Goal: Task Accomplishment & Management: Manage account settings

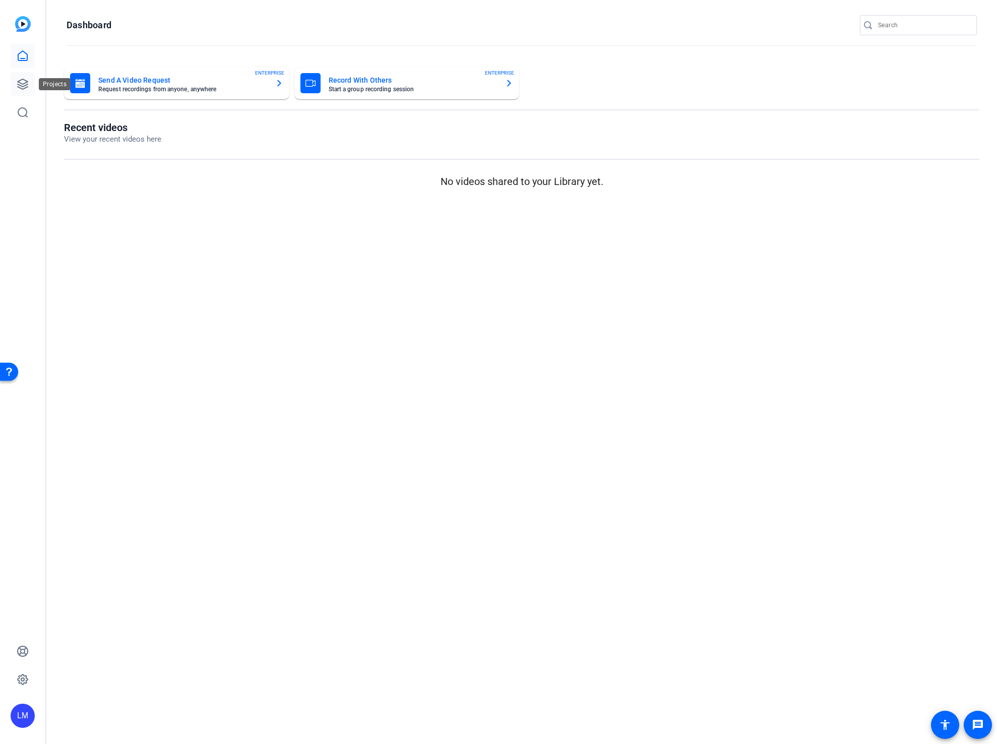
click at [21, 81] on icon at bounding box center [23, 84] width 12 height 12
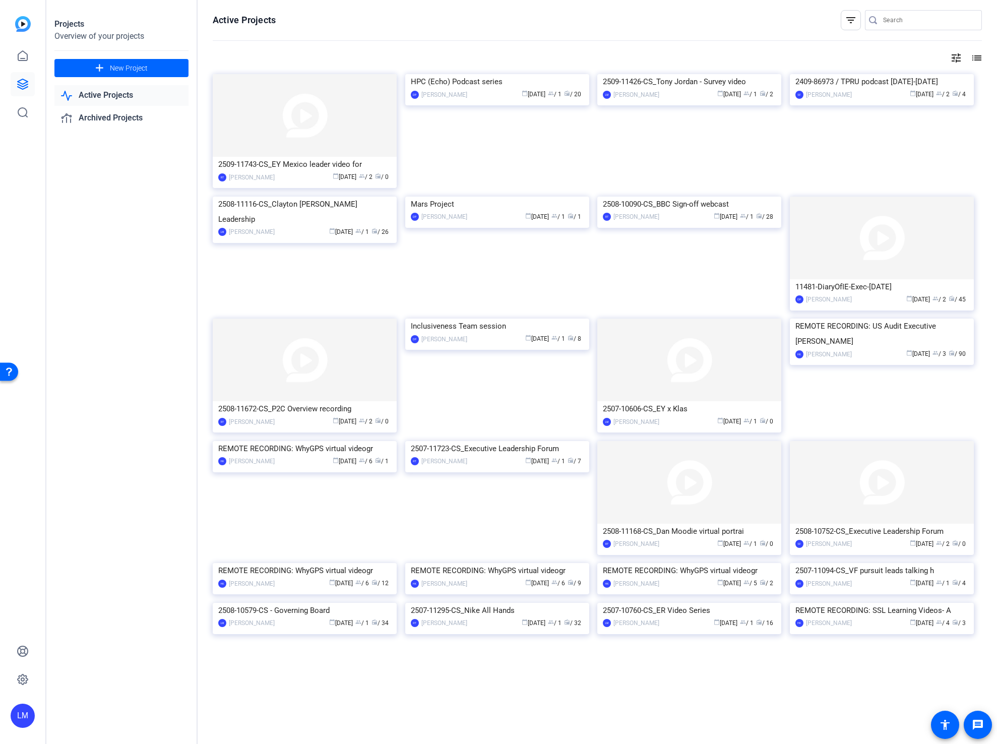
click at [894, 21] on input "Search" at bounding box center [928, 20] width 91 height 12
paste input "2505-11051-CS"
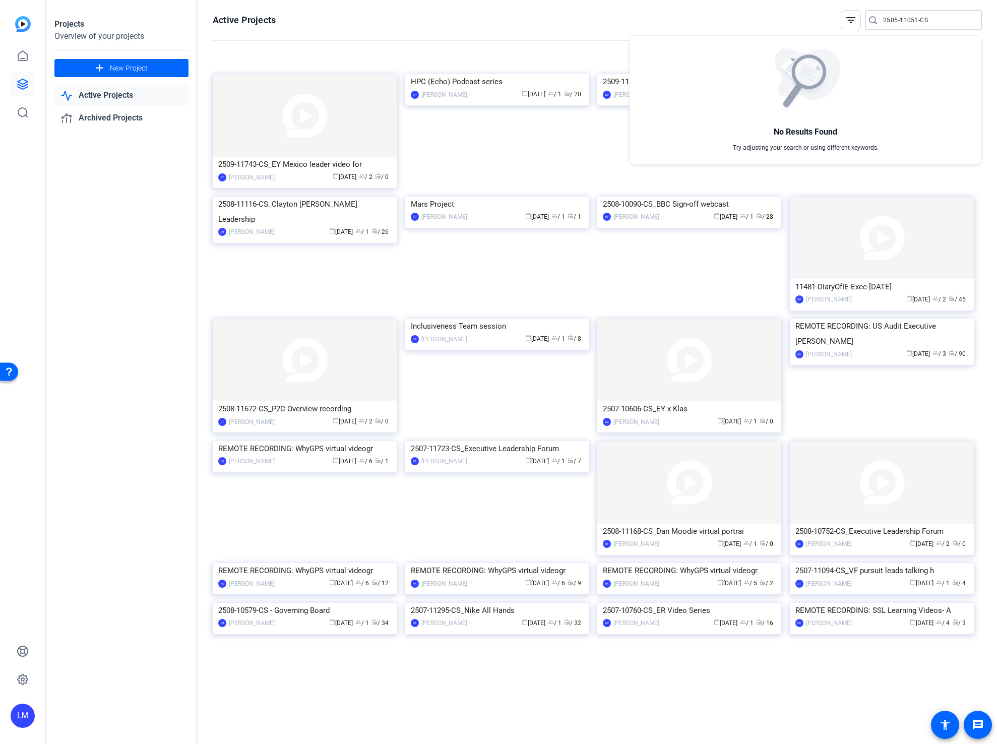
type input "2505-11051-CS"
click at [130, 65] on div at bounding box center [498, 372] width 997 height 744
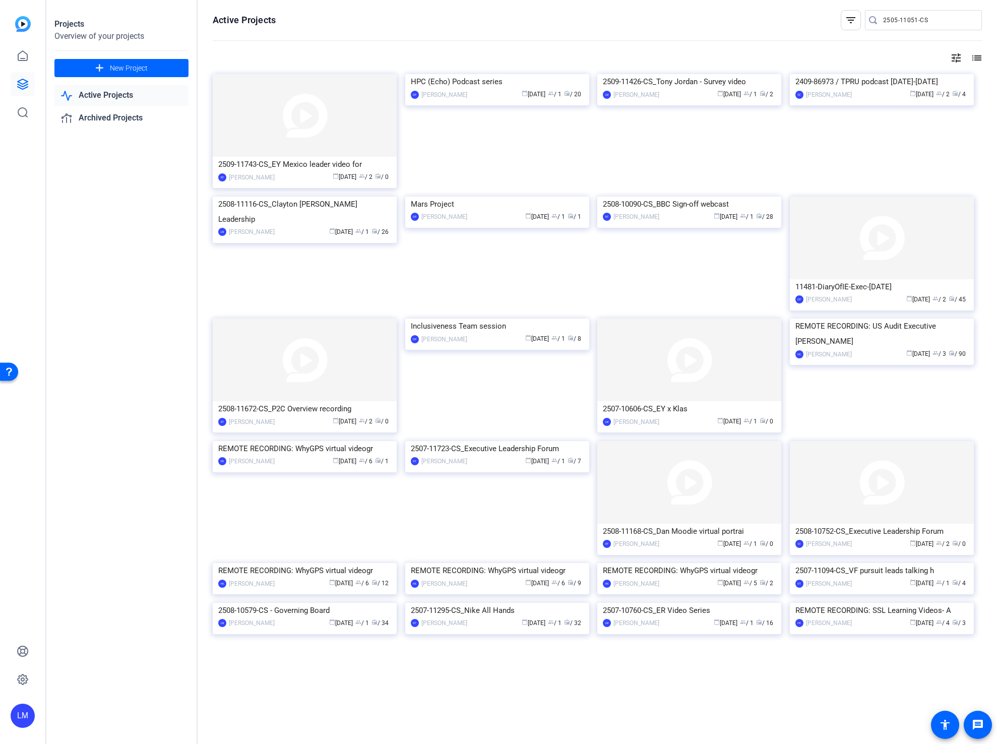
click at [130, 65] on span "New Project" at bounding box center [129, 68] width 38 height 11
click at [114, 67] on span "New Project" at bounding box center [129, 68] width 38 height 11
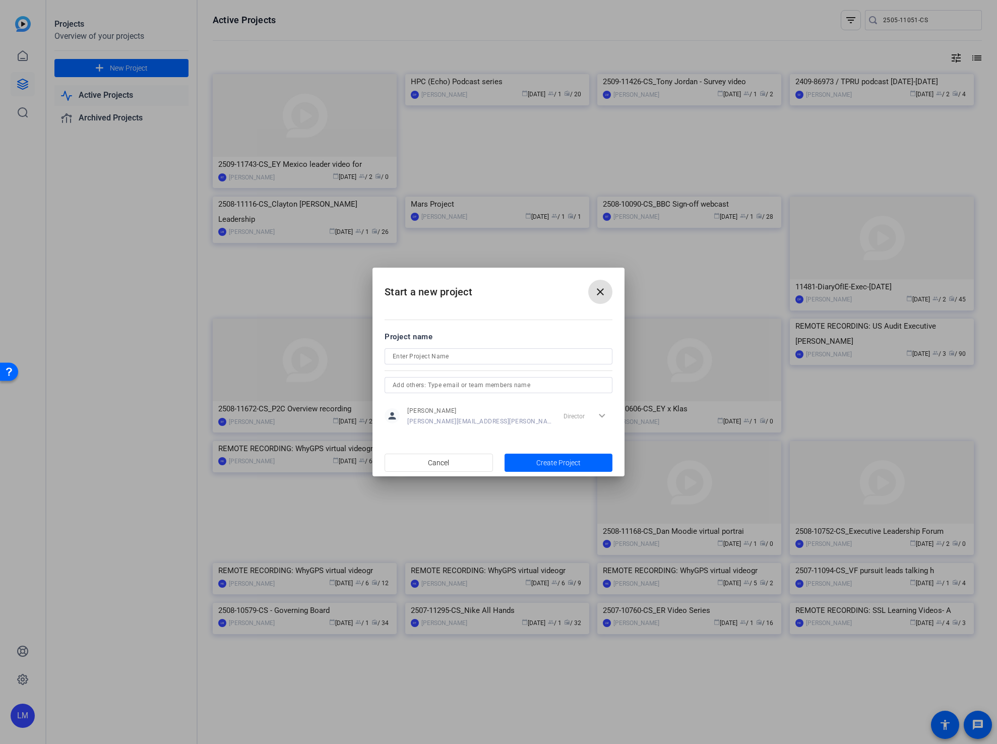
click at [423, 358] on input at bounding box center [499, 356] width 212 height 12
paste input "2505-11051-CS"
type input "2505-11051-CS_Growing as a Trusted Advisor"
click at [537, 460] on span "Create Project" at bounding box center [558, 463] width 44 height 11
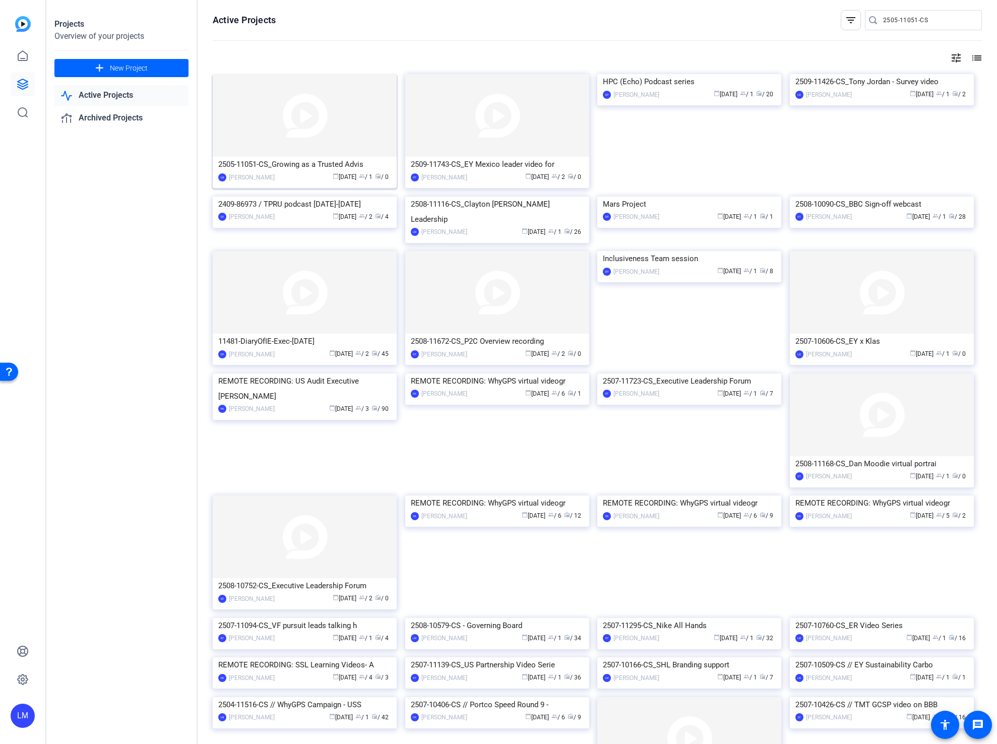
click at [315, 160] on div "2505-11051-CS_Growing as a Trusted Advis" at bounding box center [304, 164] width 173 height 15
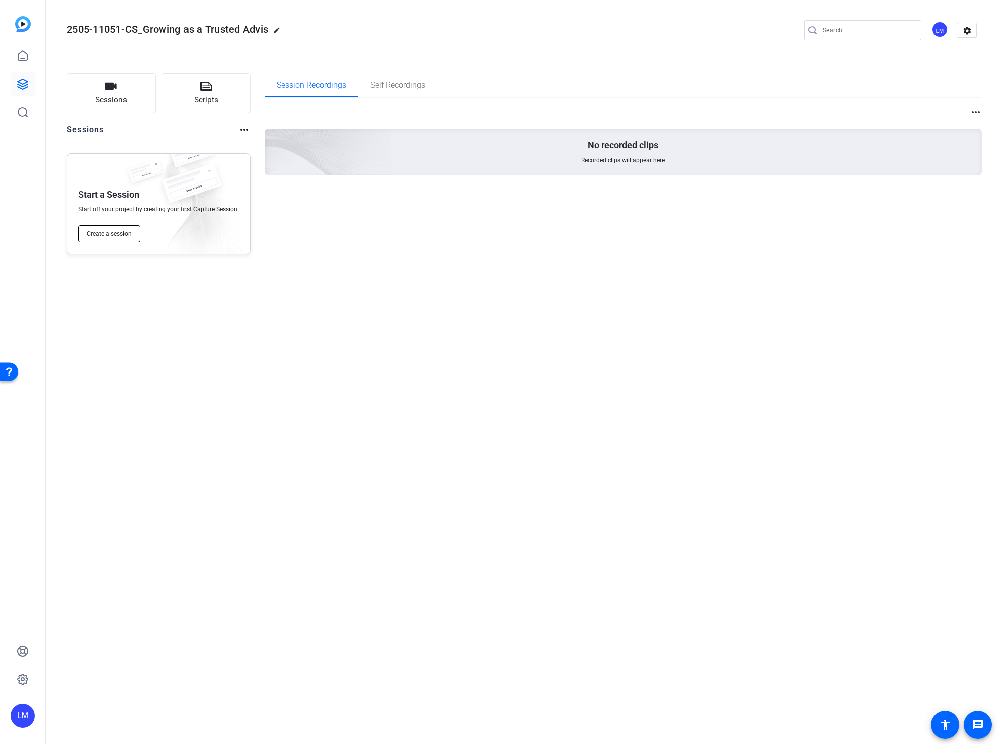
click at [109, 235] on span "Create a session" at bounding box center [109, 234] width 45 height 8
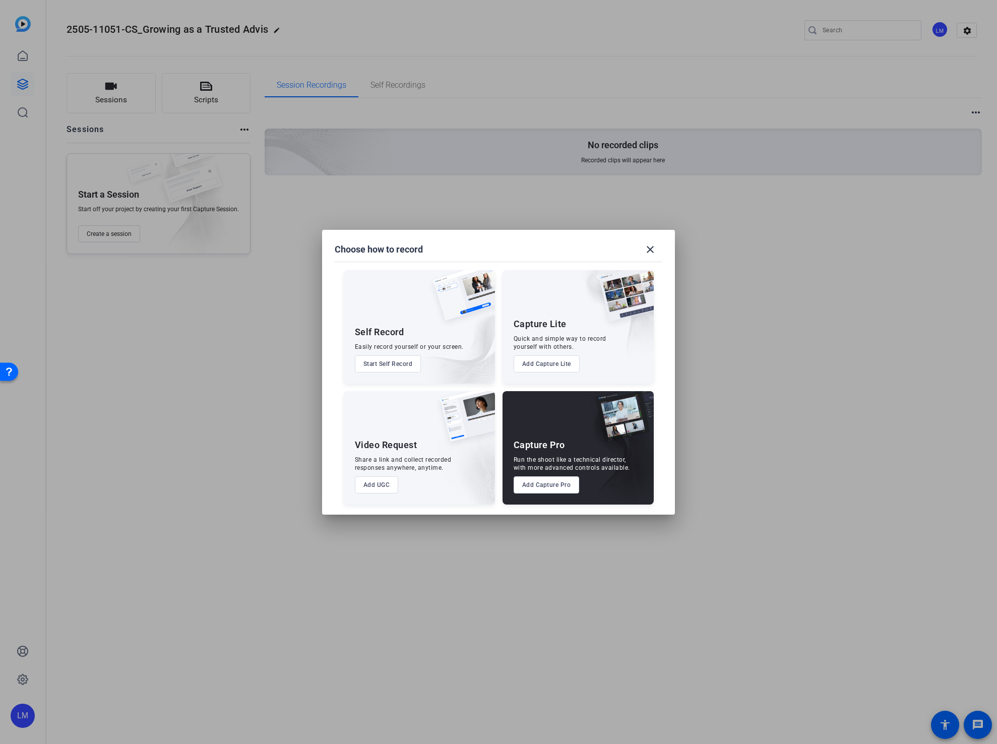
click at [548, 481] on button "Add Capture Pro" at bounding box center [547, 484] width 66 height 17
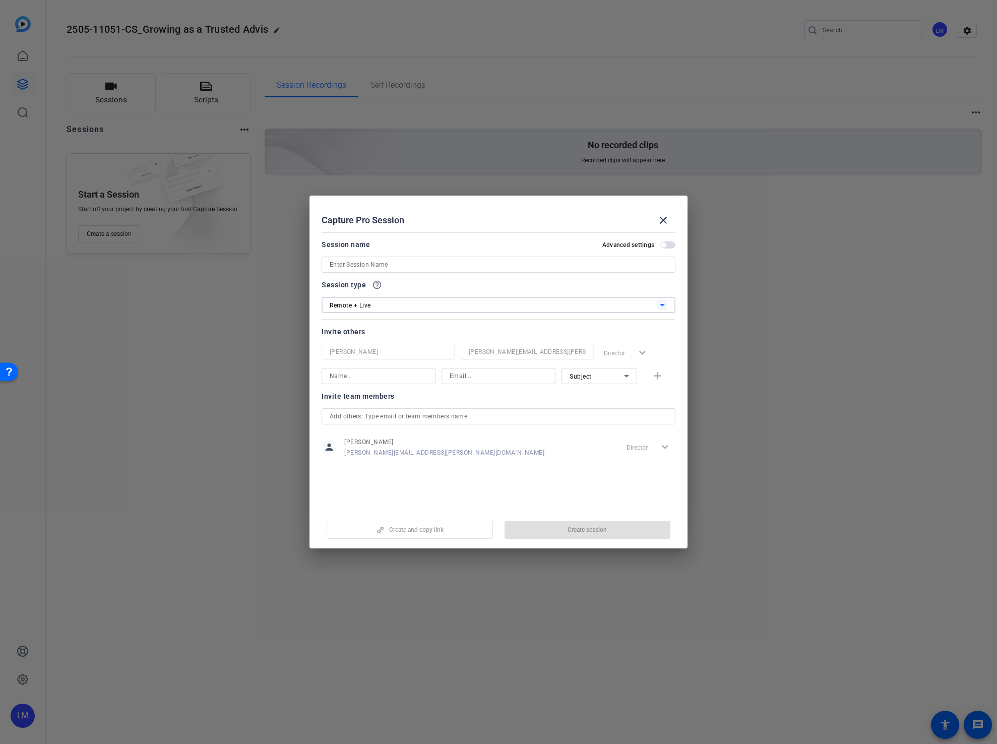
click at [422, 300] on div "Remote + Live" at bounding box center [494, 305] width 328 height 13
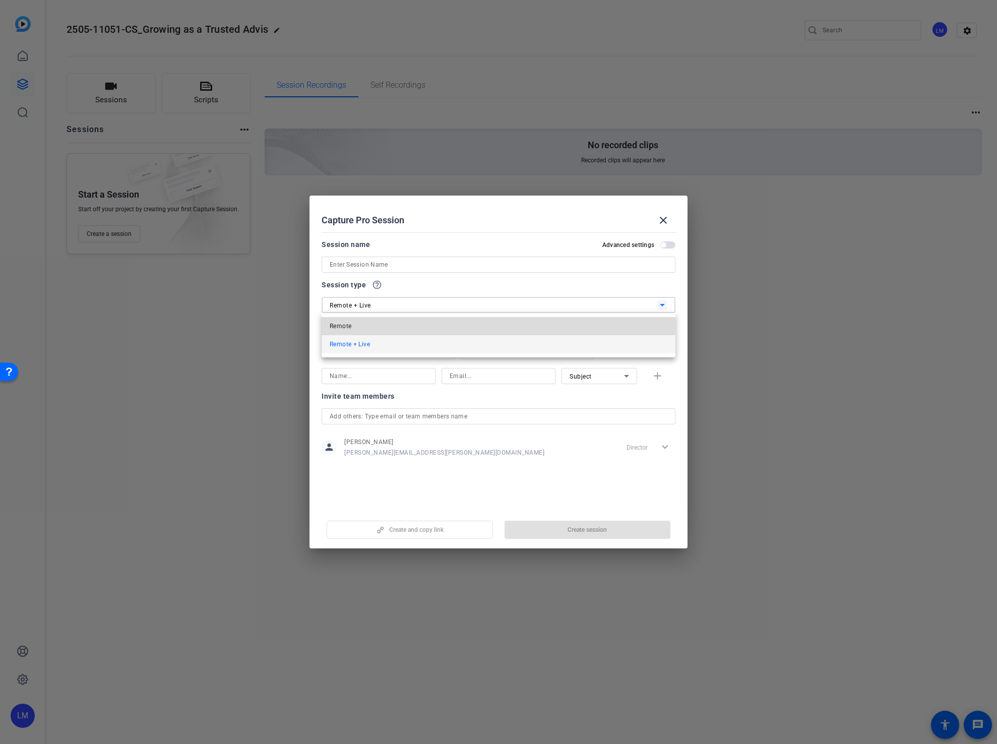
click at [411, 328] on mat-option "Remote" at bounding box center [499, 326] width 354 height 18
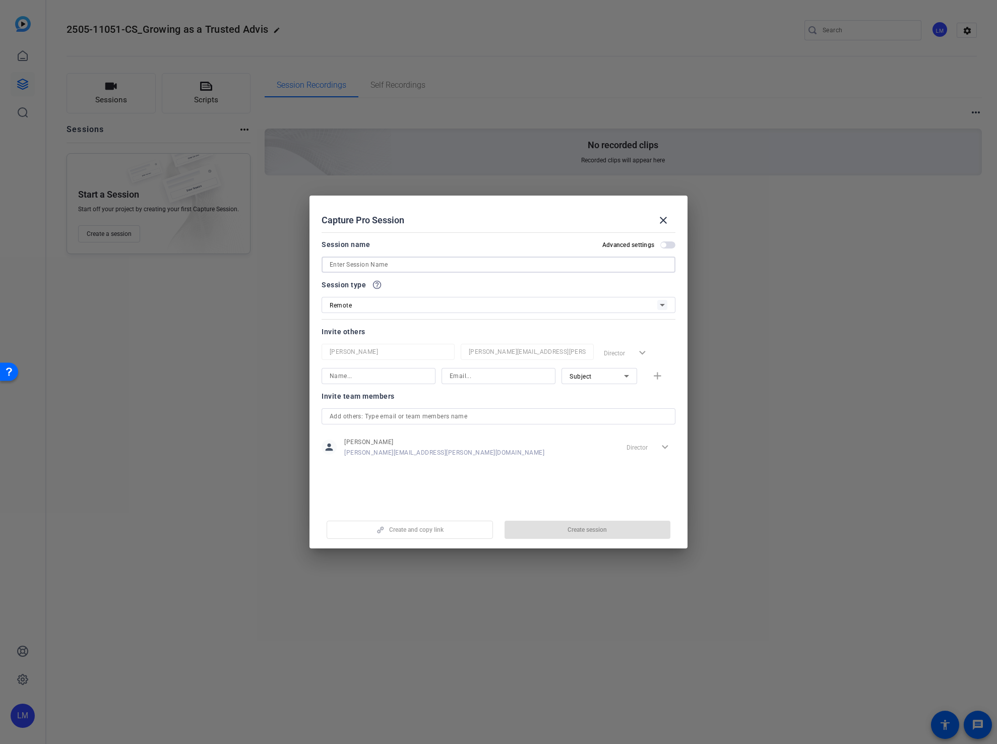
click at [403, 261] on input at bounding box center [499, 265] width 338 height 12
type input "Growing as a Trusted Advisor"
click at [394, 411] on input "text" at bounding box center [499, 416] width 338 height 12
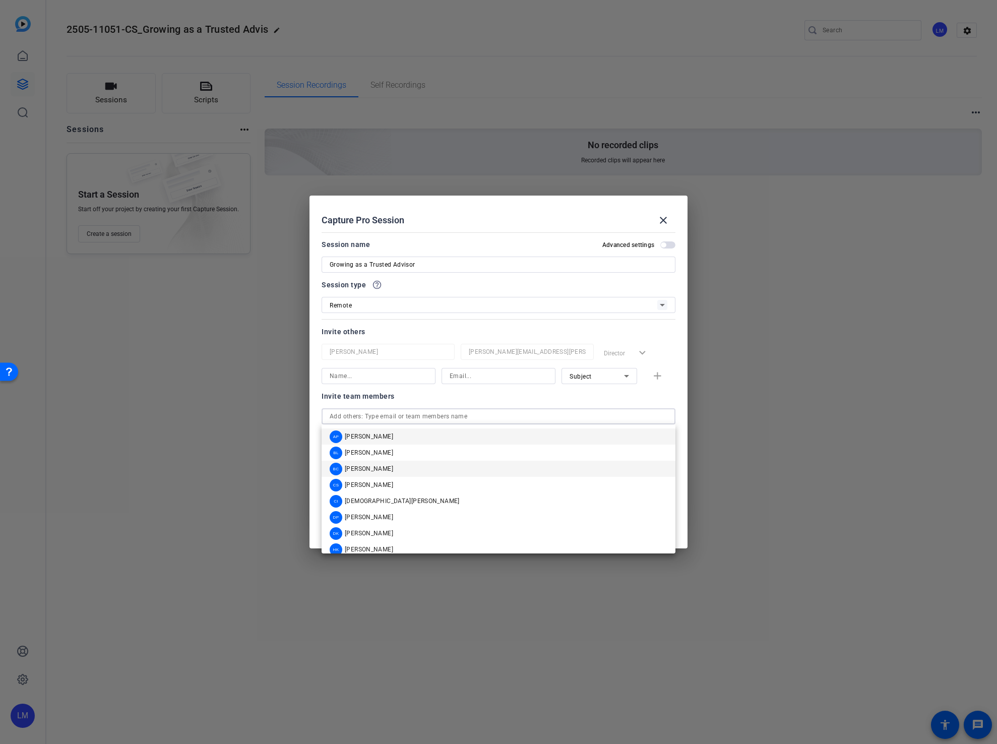
click at [378, 470] on span "[PERSON_NAME]" at bounding box center [369, 469] width 48 height 8
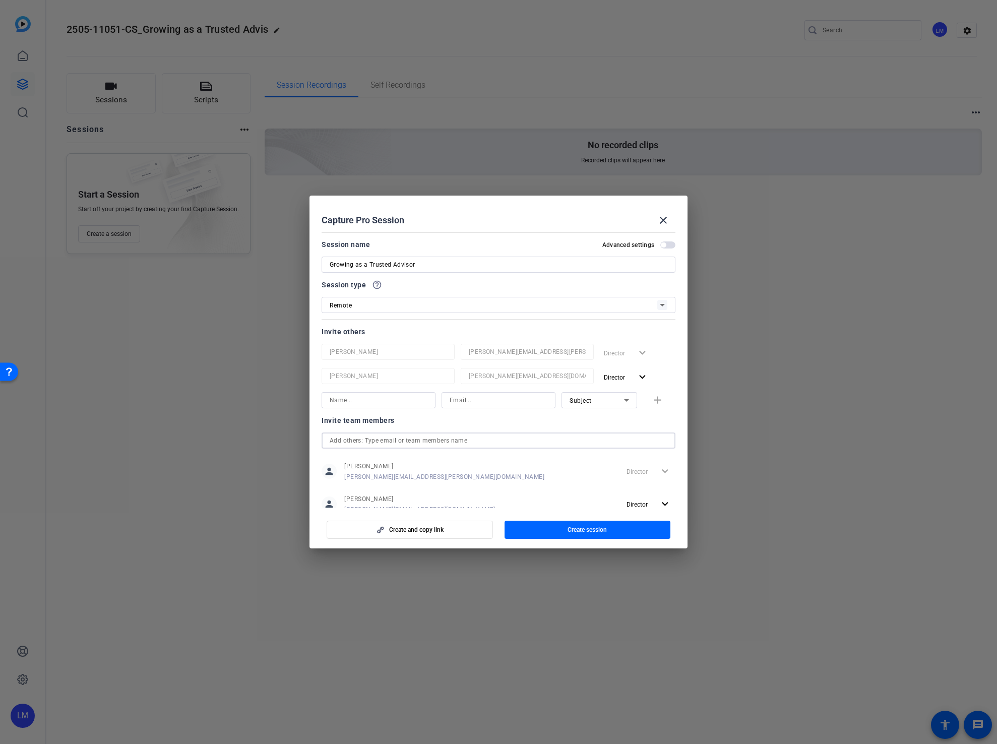
click at [380, 436] on input "text" at bounding box center [499, 441] width 338 height 12
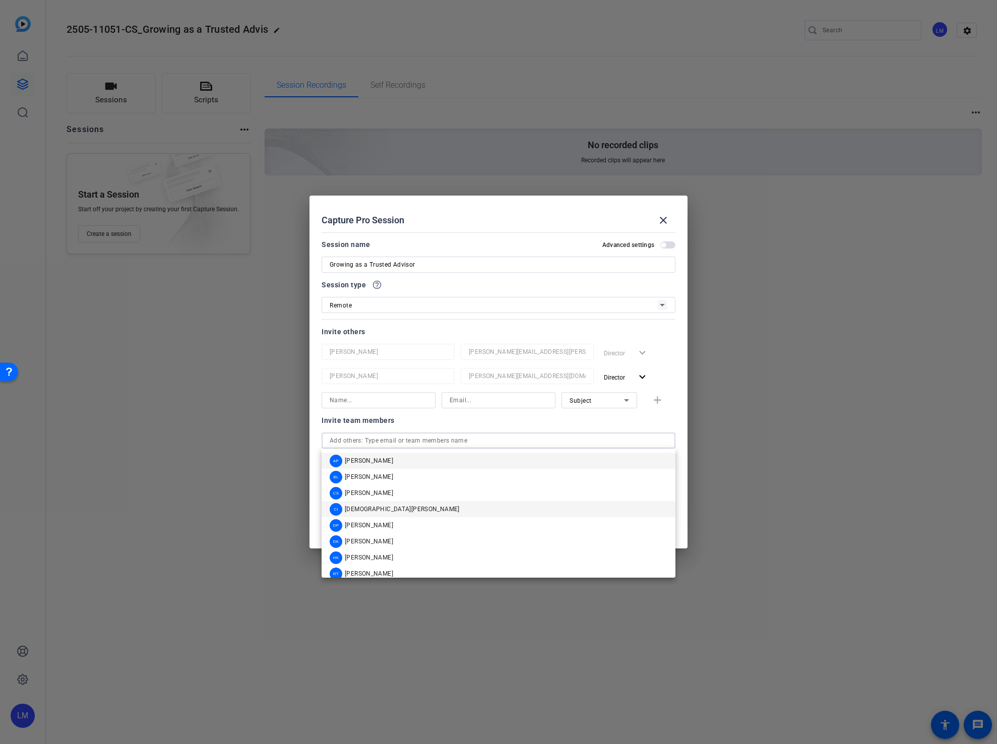
click at [375, 506] on span "[DEMOGRAPHIC_DATA][PERSON_NAME]" at bounding box center [402, 509] width 115 height 8
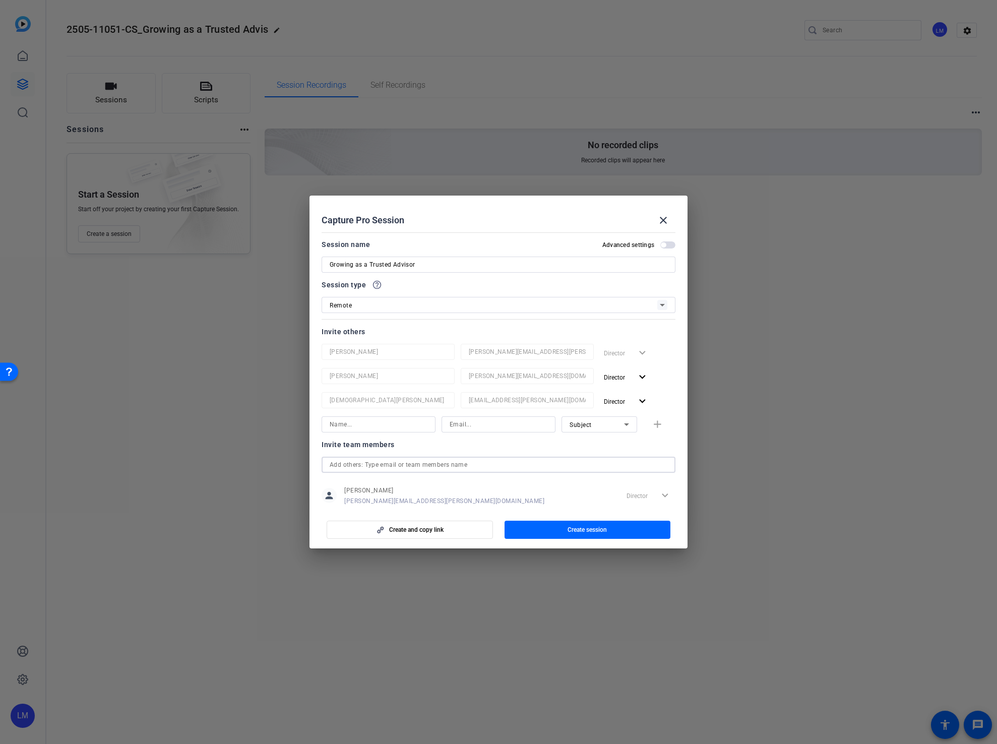
click at [384, 465] on input "text" at bounding box center [499, 465] width 338 height 12
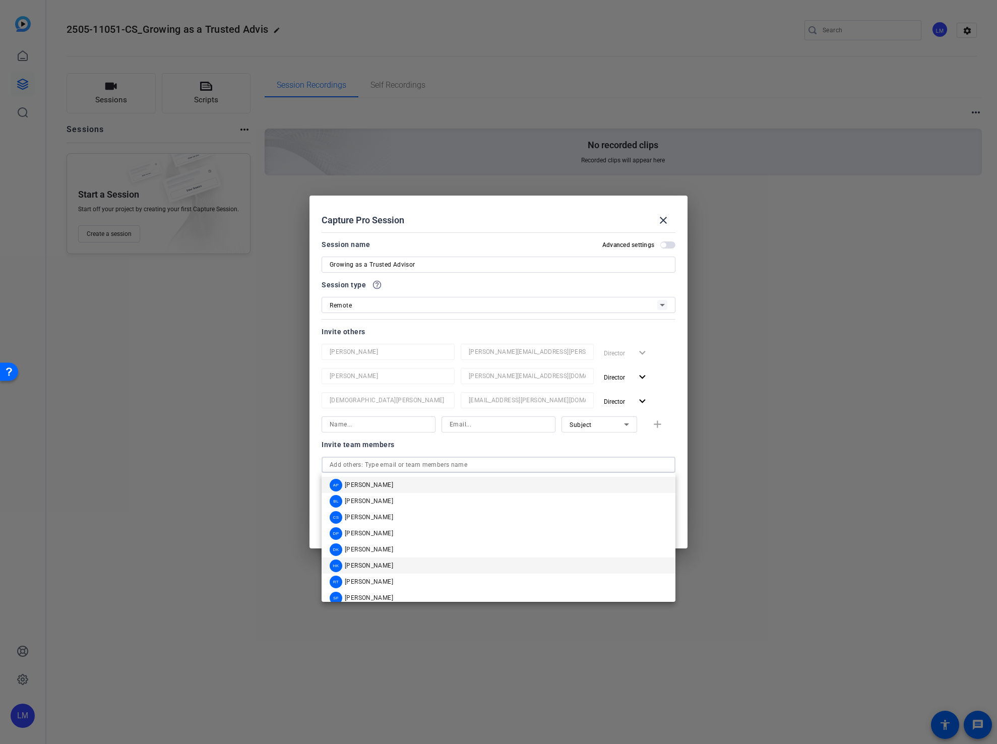
click at [380, 565] on span "[PERSON_NAME]" at bounding box center [369, 566] width 48 height 8
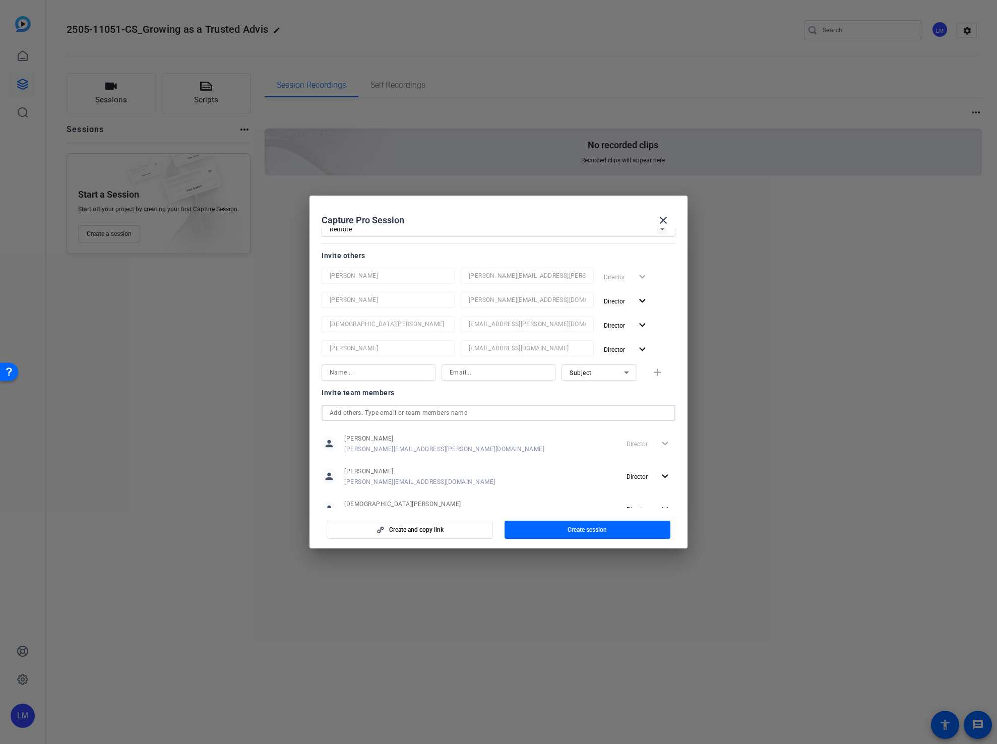
scroll to position [79, 0]
click at [399, 408] on input "text" at bounding box center [499, 410] width 338 height 12
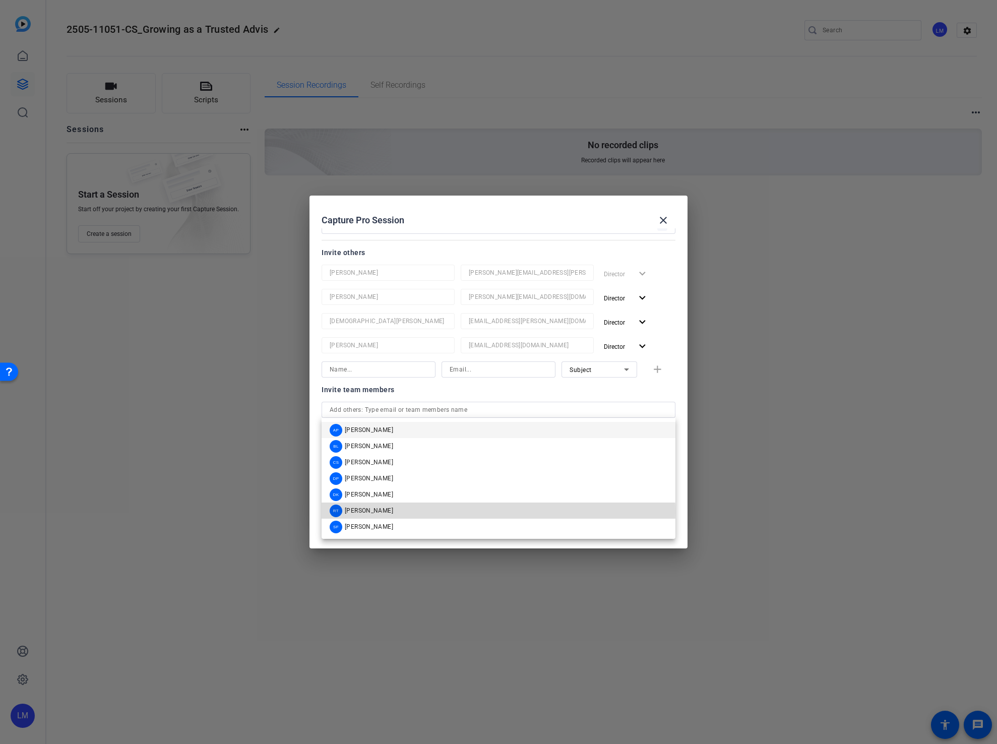
click at [373, 512] on span "[PERSON_NAME]" at bounding box center [369, 511] width 48 height 8
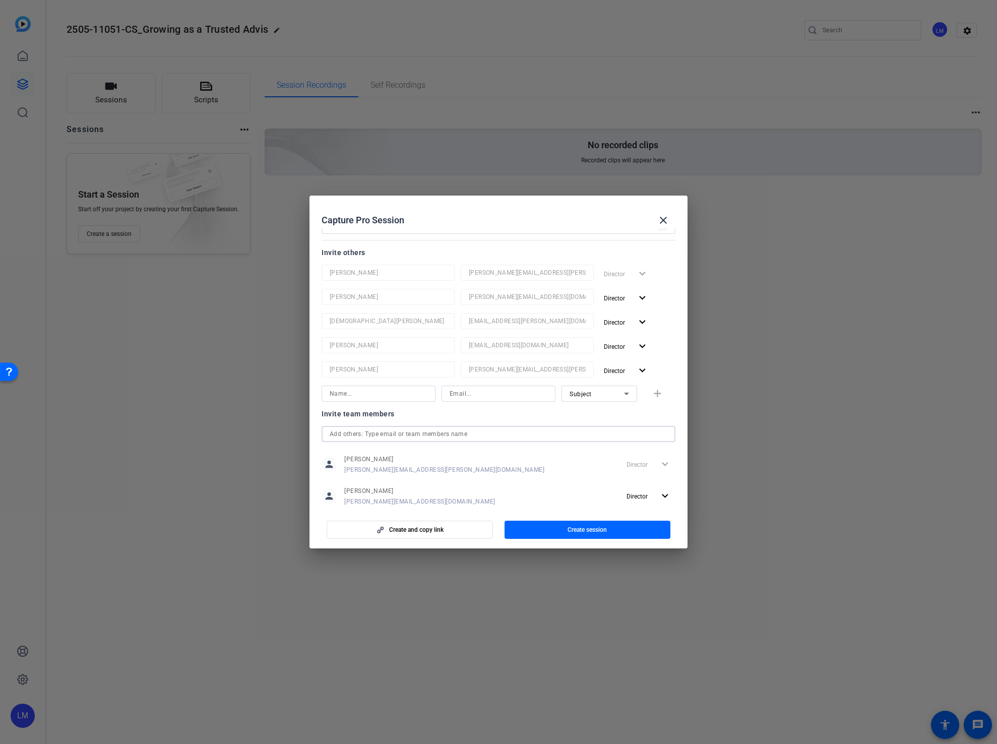
click at [384, 436] on input "text" at bounding box center [499, 434] width 338 height 12
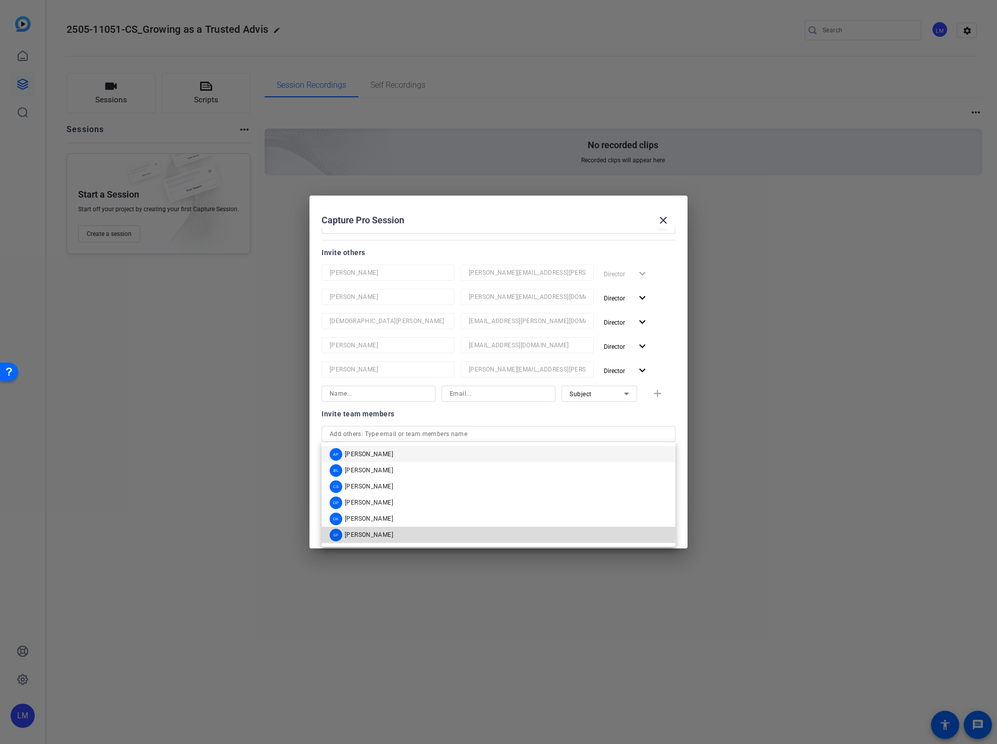
click at [373, 531] on span "[PERSON_NAME]" at bounding box center [369, 535] width 48 height 8
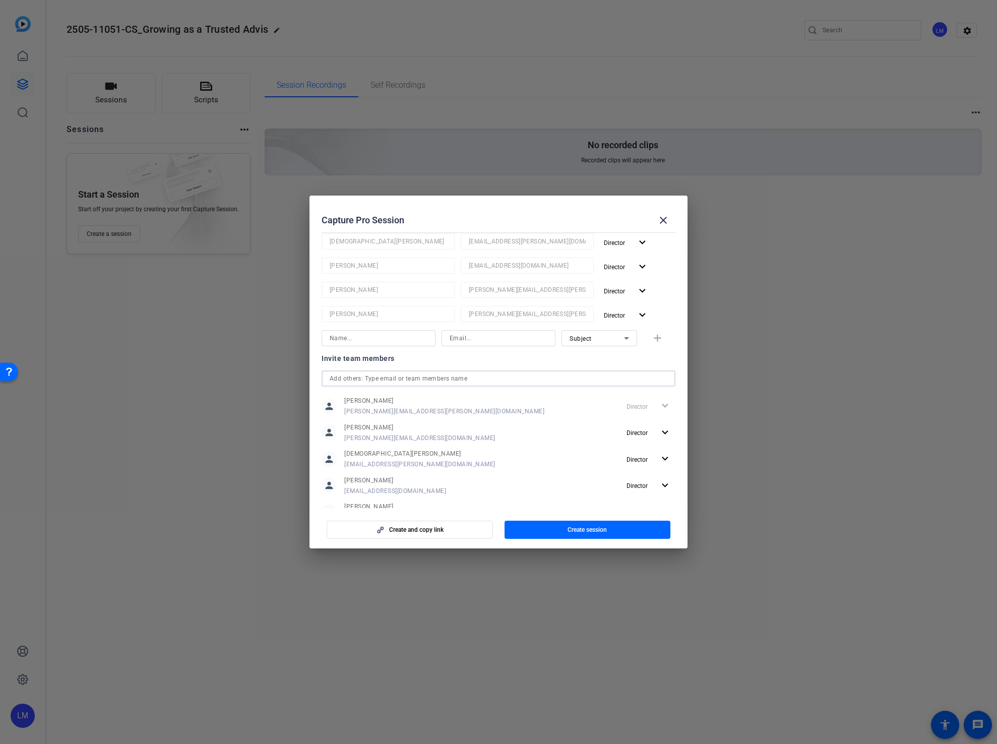
scroll to position [220, 0]
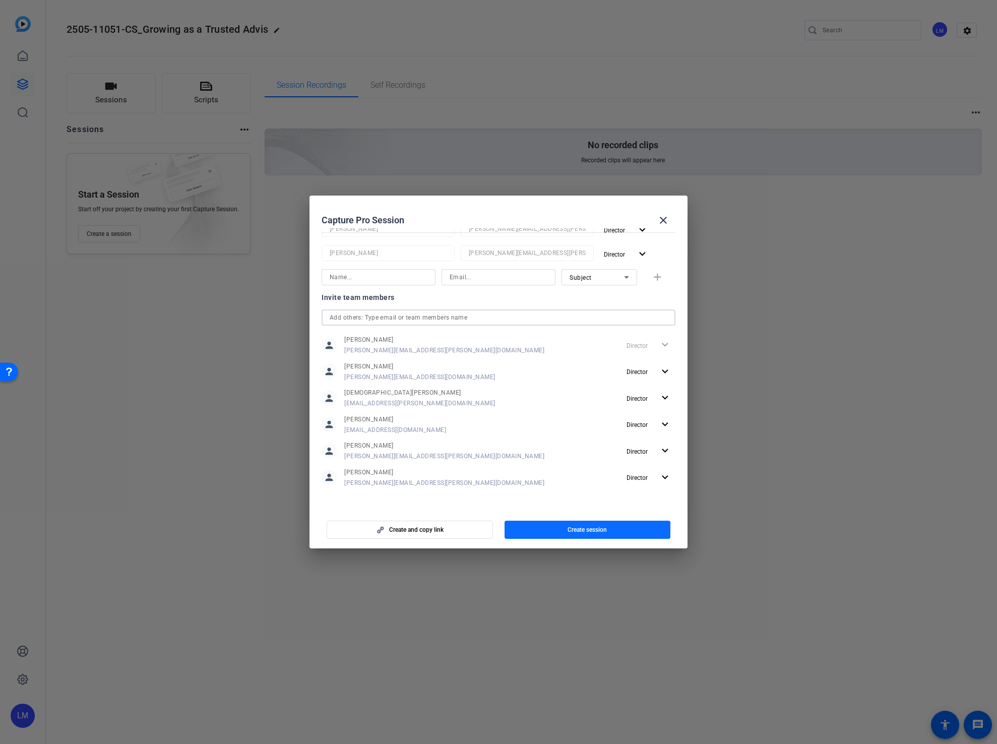
click at [580, 531] on span "Create session" at bounding box center [587, 530] width 39 height 8
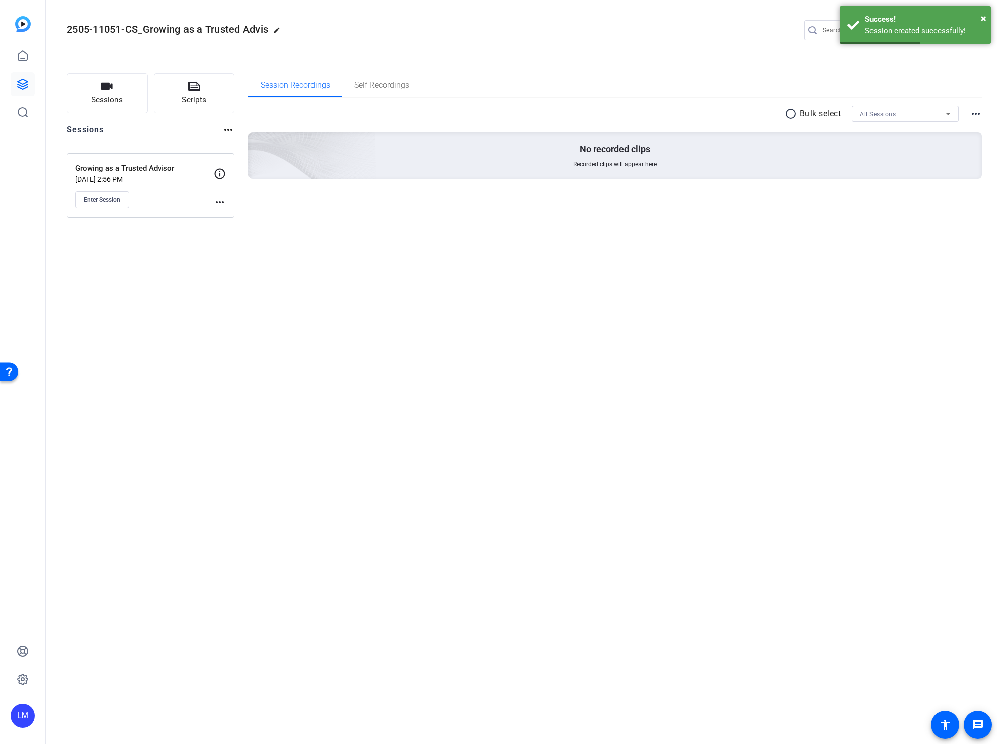
click at [220, 204] on mat-icon "more_horiz" at bounding box center [220, 202] width 12 height 12
click at [251, 216] on span "Edit Session" at bounding box center [245, 217] width 46 height 12
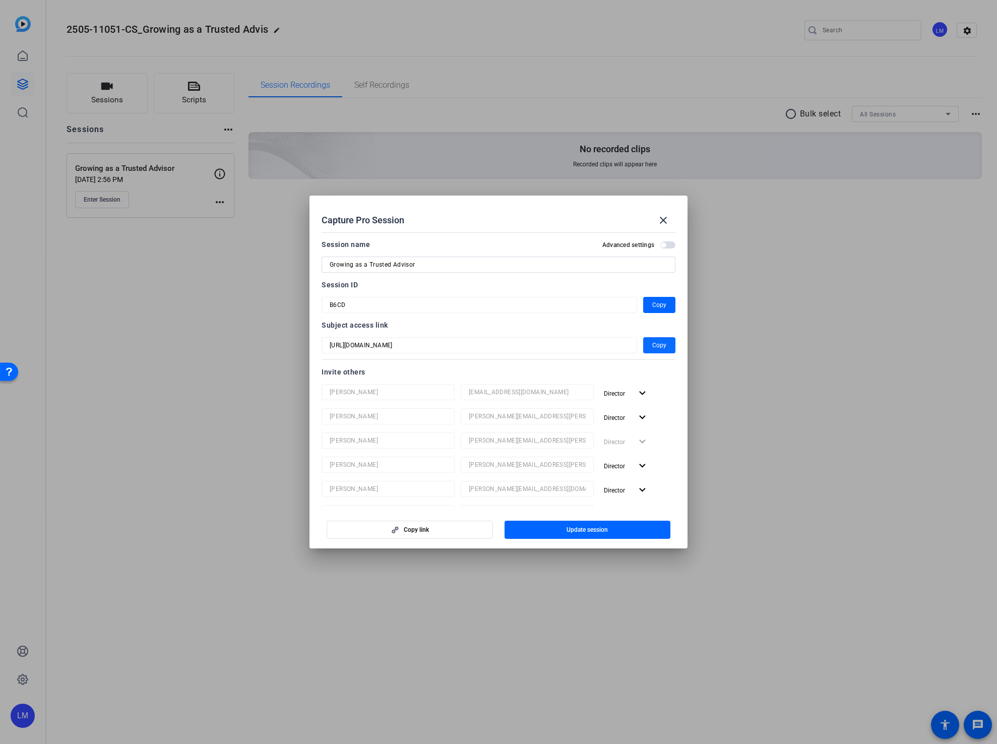
click at [657, 344] on span "Copy" at bounding box center [659, 345] width 14 height 12
click at [659, 304] on span "Copy" at bounding box center [659, 305] width 14 height 12
